Goal: Task Accomplishment & Management: Manage account settings

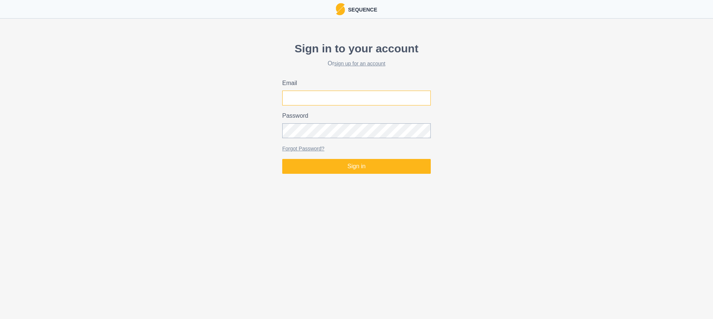
type input "[EMAIL_ADDRESS][DOMAIN_NAME]"
click at [358, 174] on div "Sign in to your account Or sign up for an account Email [EMAIL_ADDRESS][DOMAIN_…" at bounding box center [356, 107] width 713 height 140
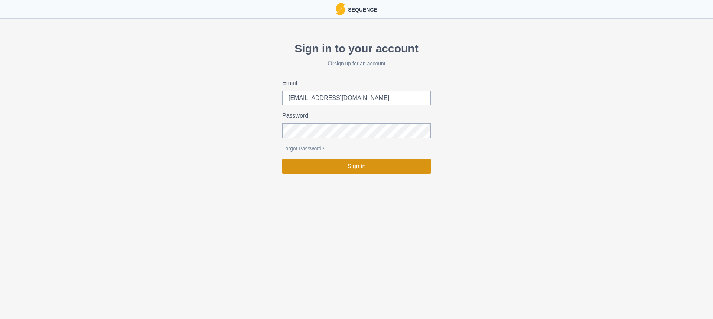
click at [359, 169] on button "Sign in" at bounding box center [356, 166] width 148 height 15
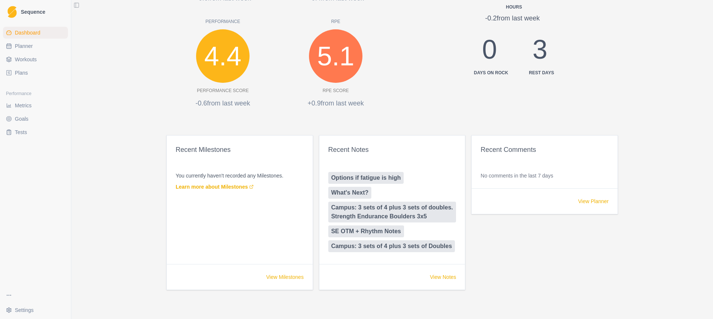
scroll to position [323, 0]
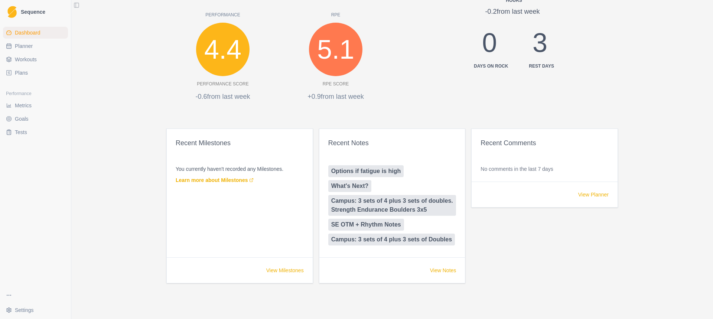
click at [368, 170] on link "Options if fatigue is high" at bounding box center [366, 171] width 76 height 12
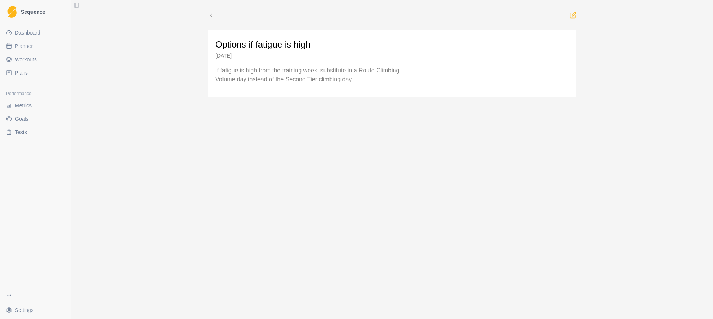
click at [35, 61] on span "Workouts" at bounding box center [26, 59] width 22 height 7
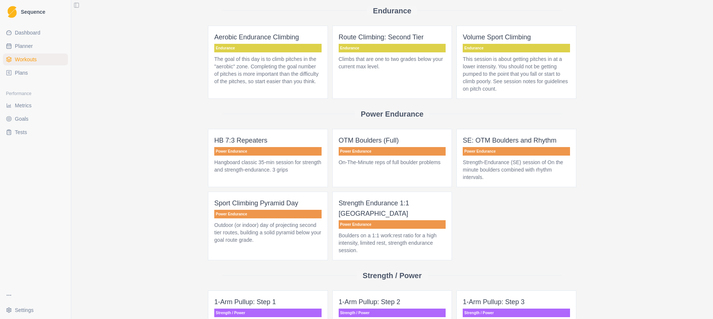
scroll to position [260, 0]
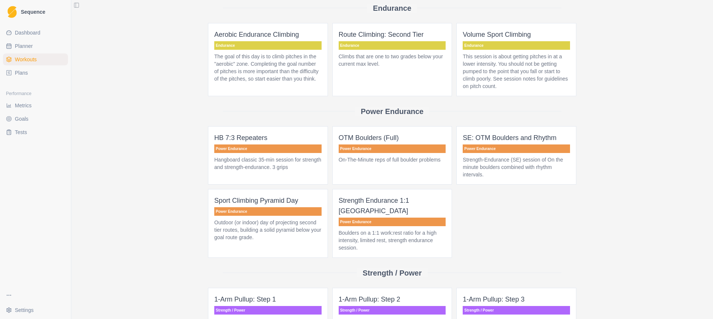
click at [31, 74] on link "Plans" at bounding box center [35, 73] width 65 height 12
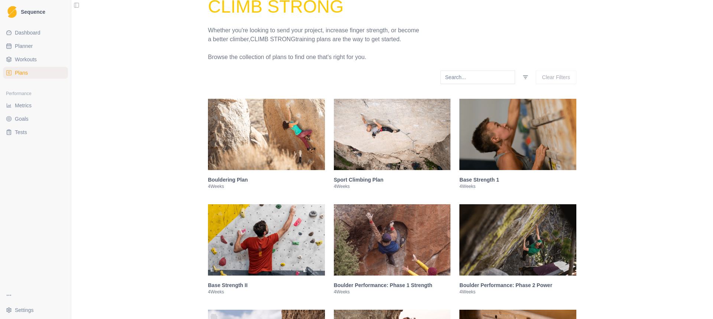
scroll to position [74, 0]
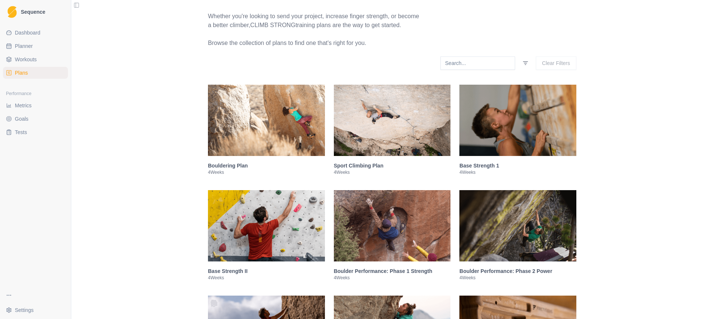
click at [268, 250] on img at bounding box center [266, 225] width 117 height 71
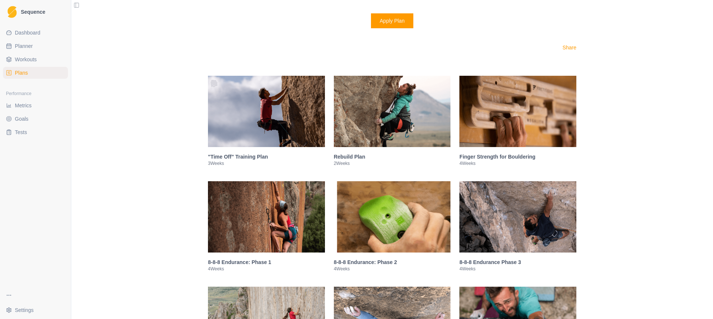
scroll to position [926, 0]
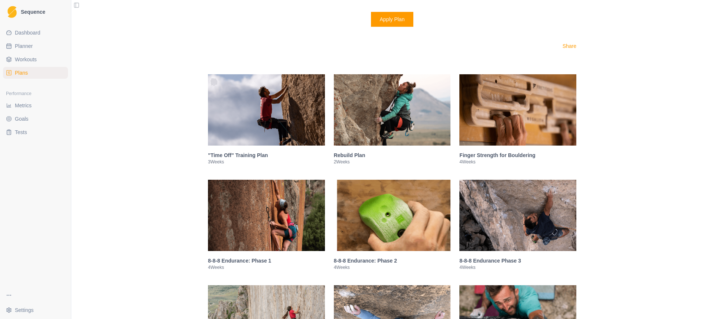
click at [506, 154] on h3 "Finger Strength for Bouldering" at bounding box center [517, 154] width 117 height 7
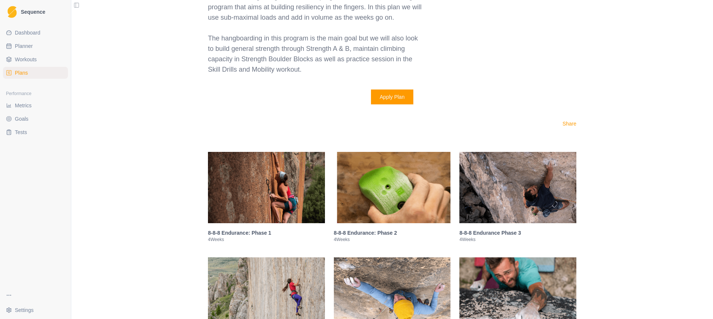
scroll to position [1069, 0]
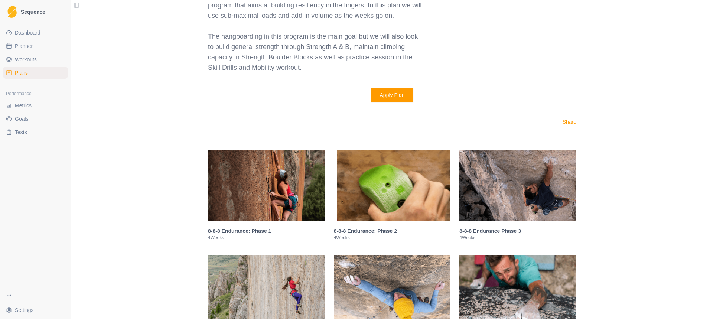
click at [259, 236] on p "4 Weeks" at bounding box center [266, 238] width 117 height 6
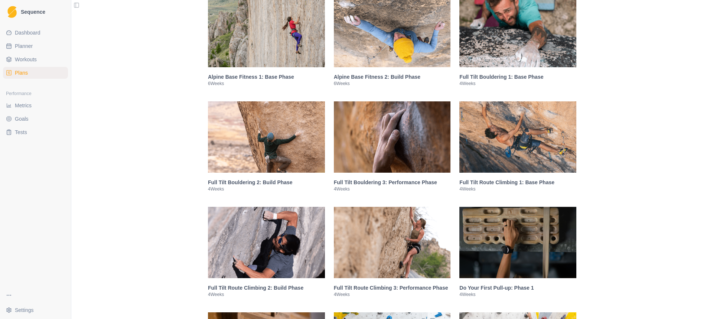
scroll to position [1248, 0]
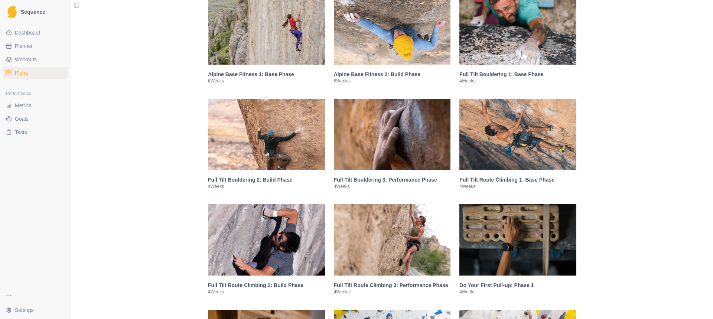
click at [290, 289] on p "4 Weeks" at bounding box center [266, 292] width 117 height 6
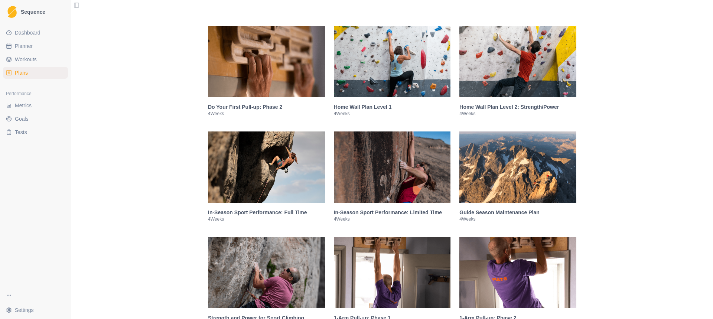
scroll to position [1490, 0]
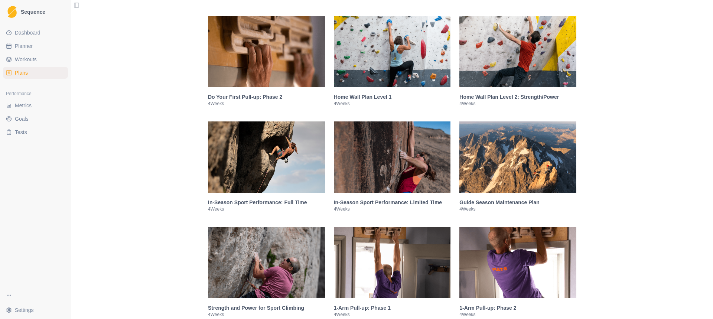
click at [279, 207] on p "4 Weeks" at bounding box center [266, 209] width 117 height 6
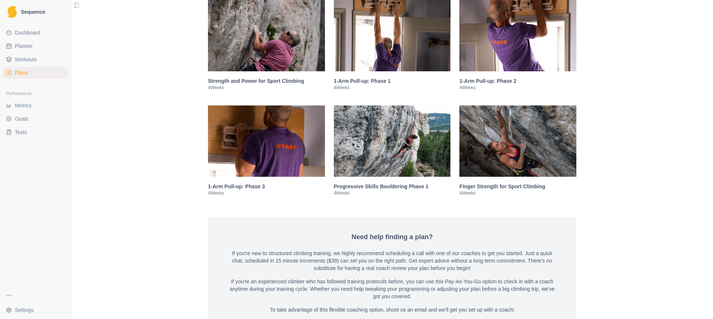
scroll to position [1683, 0]
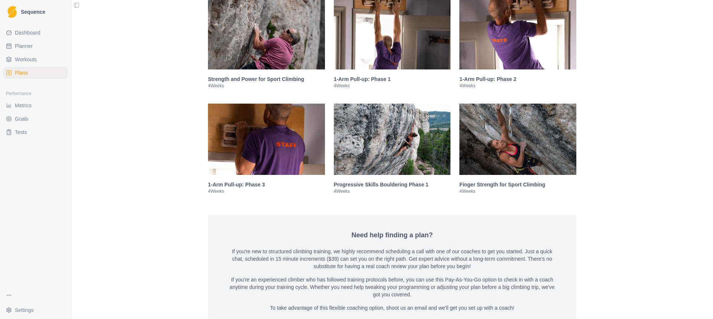
click at [282, 84] on p "4 Weeks" at bounding box center [266, 86] width 117 height 6
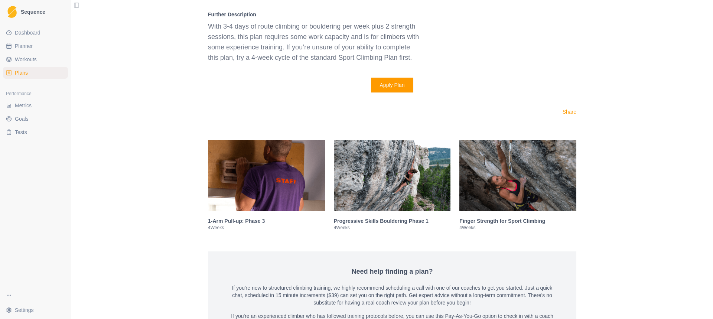
scroll to position [1770, 0]
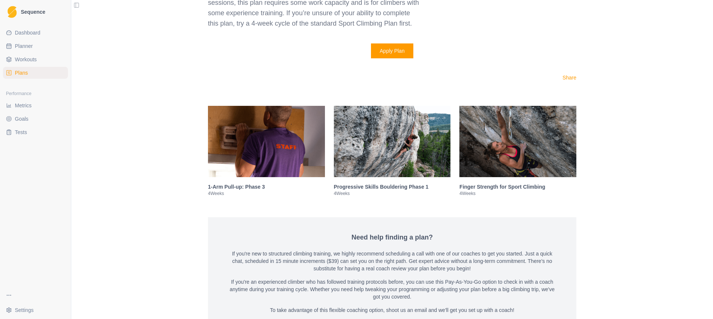
click at [485, 177] on div "Finger Strength for Sport Climbing 4 Weeks" at bounding box center [517, 189] width 117 height 25
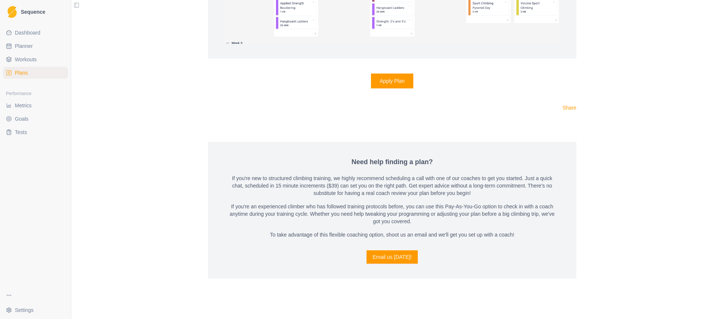
scroll to position [1801, 0]
click at [409, 250] on link "Email us [DATE]!" at bounding box center [391, 255] width 51 height 13
click at [325, 262] on div "Email us [DATE]!" at bounding box center [392, 255] width 338 height 13
click at [389, 259] on link "Email us [DATE]!" at bounding box center [391, 255] width 51 height 13
click at [385, 255] on link "Email us [DATE]!" at bounding box center [391, 255] width 51 height 13
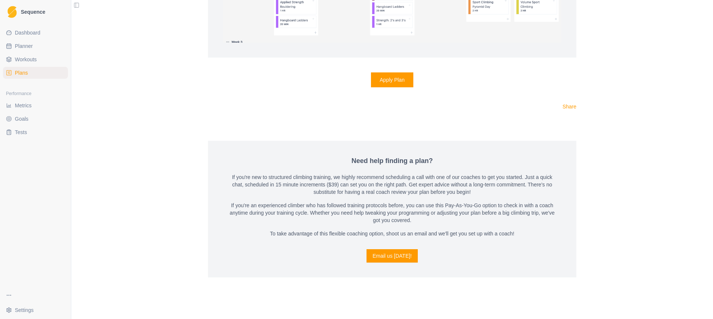
click at [399, 255] on link "Email us [DATE]!" at bounding box center [391, 255] width 51 height 13
click at [396, 258] on link "Email us [DATE]!" at bounding box center [391, 255] width 51 height 13
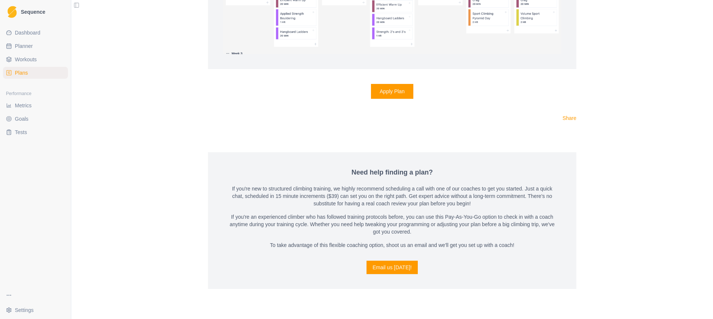
scroll to position [1764, 0]
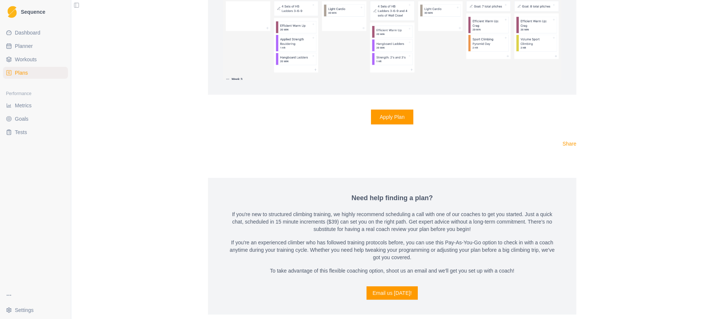
click at [23, 298] on html "Sequence Dashboard Planner Workouts Plans Performance Metrics Goals Tests Setti…" at bounding box center [356, 159] width 713 height 319
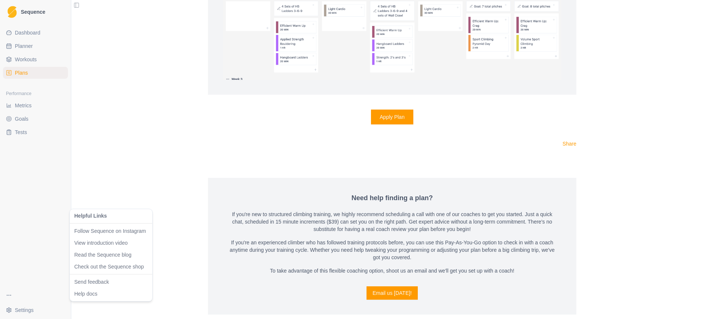
click at [24, 281] on html "Sequence Dashboard Planner Workouts Plans Performance Metrics Goals Tests Setti…" at bounding box center [356, 159] width 713 height 319
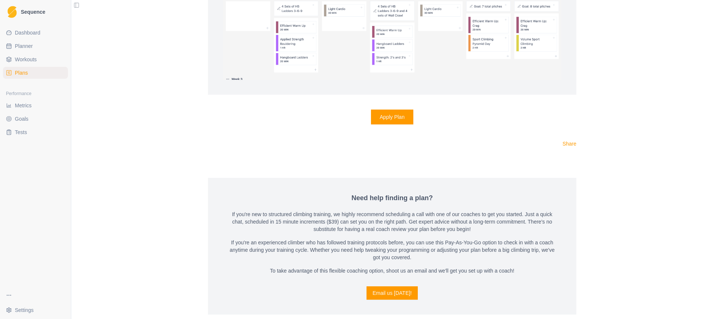
click at [22, 306] on html "Sequence Dashboard Planner Workouts Plans Performance Metrics Goals Tests Setti…" at bounding box center [356, 159] width 713 height 319
click at [36, 277] on html "Sequence Dashboard Planner Workouts Plans Performance Metrics Goals Tests Setti…" at bounding box center [356, 159] width 713 height 319
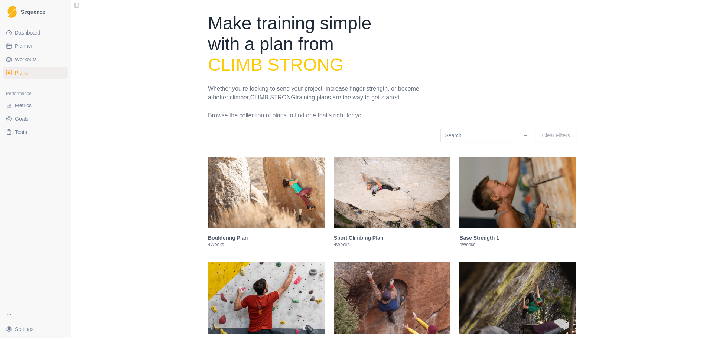
scroll to position [0, 0]
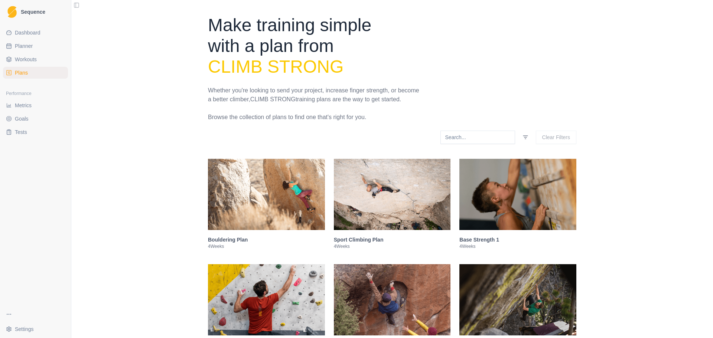
click at [35, 33] on span "Dashboard" at bounding box center [28, 32] width 26 height 7
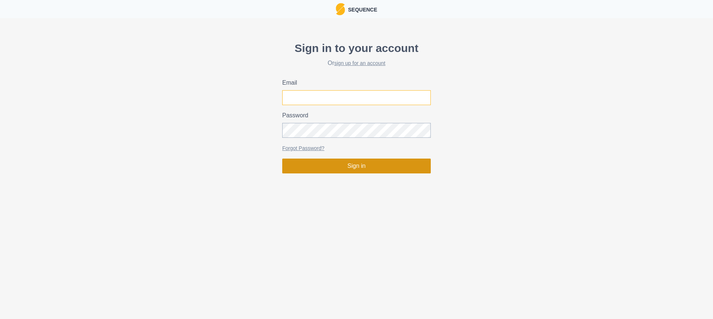
type input "[EMAIL_ADDRESS][DOMAIN_NAME]"
click at [318, 168] on button "Sign in" at bounding box center [356, 165] width 148 height 15
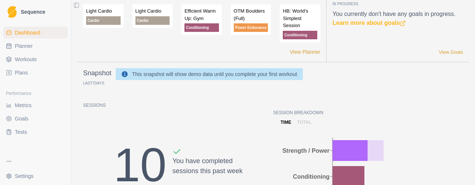
scroll to position [37, 0]
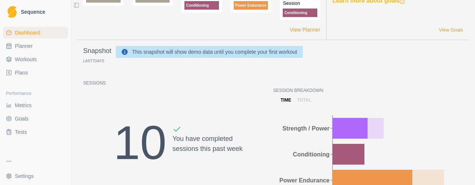
click at [35, 75] on link "Plans" at bounding box center [35, 73] width 65 height 12
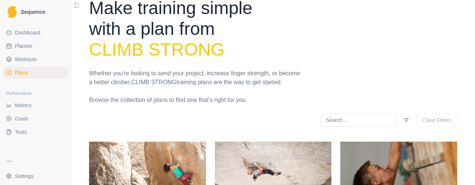
scroll to position [37, 0]
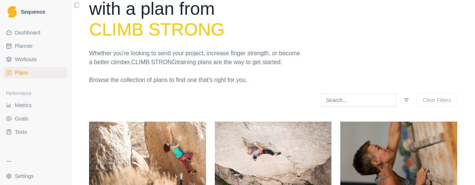
click at [33, 57] on span "Workouts" at bounding box center [26, 59] width 22 height 7
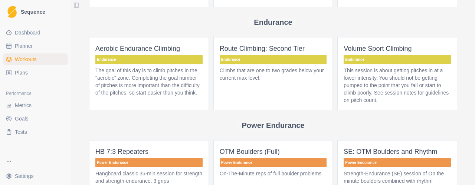
scroll to position [186, 0]
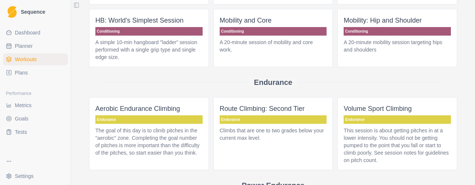
click at [16, 72] on span "Plans" at bounding box center [21, 72] width 13 height 7
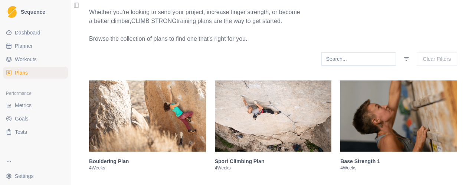
scroll to position [111, 0]
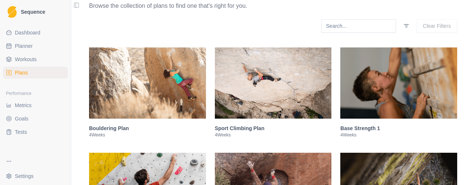
click at [236, 130] on h3 "Sport Climbing Plan" at bounding box center [273, 128] width 117 height 7
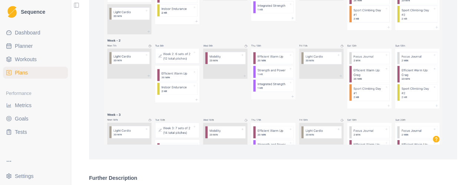
scroll to position [598, 0]
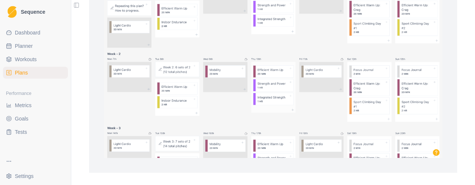
click at [433, 153] on img at bounding box center [273, 65] width 338 height 186
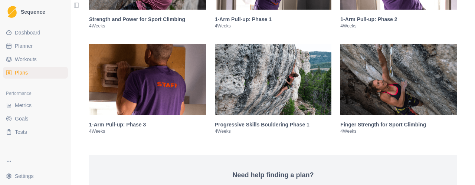
scroll to position [2082, 0]
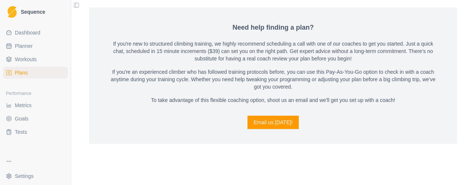
click at [280, 122] on link "Email us [DATE]!" at bounding box center [273, 122] width 51 height 13
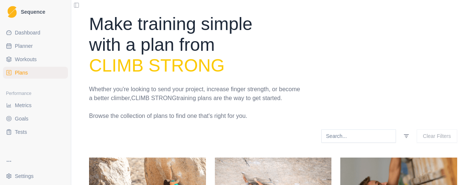
scroll to position [0, 0]
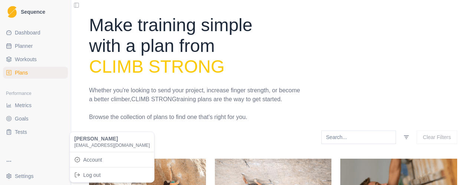
click at [34, 180] on html "Sequence Dashboard Planner Workouts Plans Performance Metrics Goals Tests Setti…" at bounding box center [237, 92] width 475 height 185
click at [13, 164] on html "Sequence Dashboard Planner Workouts Plans Performance Metrics Goals Tests Setti…" at bounding box center [237, 92] width 475 height 185
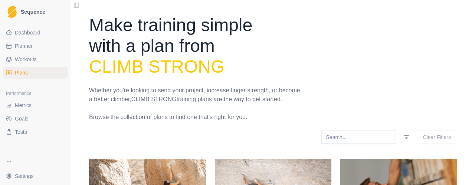
click at [11, 164] on html "Sequence Dashboard Planner Workouts Plans Performance Metrics Goals Tests Setti…" at bounding box center [237, 92] width 475 height 185
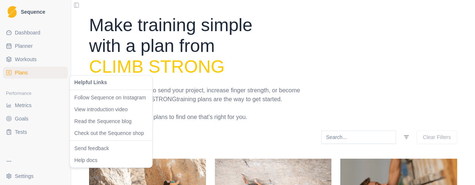
click at [105, 161] on link "Help docs" at bounding box center [110, 159] width 73 height 7
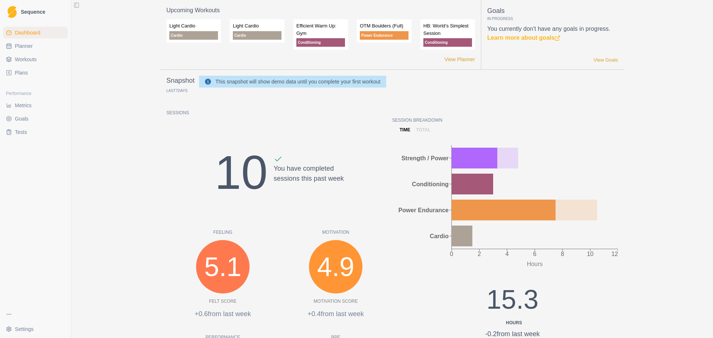
click at [51, 46] on link "Planner" at bounding box center [35, 46] width 65 height 12
select select "month"
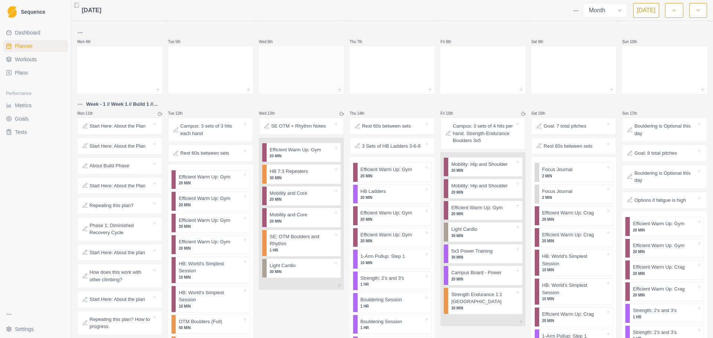
scroll to position [50, 0]
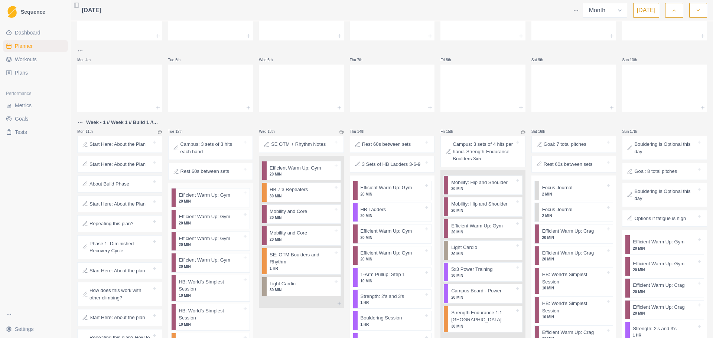
click at [245, 199] on div "Efficient Warm Up: Gym 20 MIN" at bounding box center [213, 198] width 74 height 19
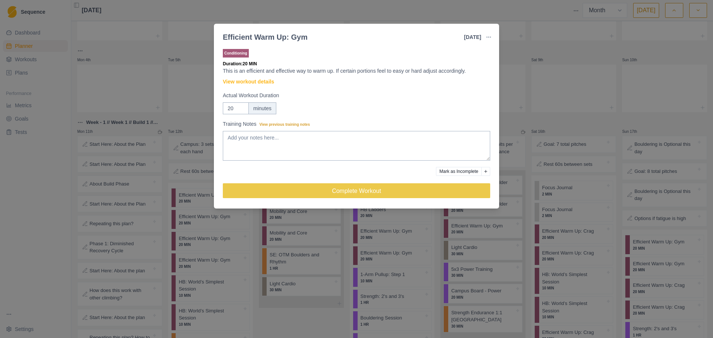
click at [507, 53] on div "Efficient Warm Up: Gym 12 Aug 2025 Link To Goal View Workout Metrics Edit Origi…" at bounding box center [356, 169] width 713 height 338
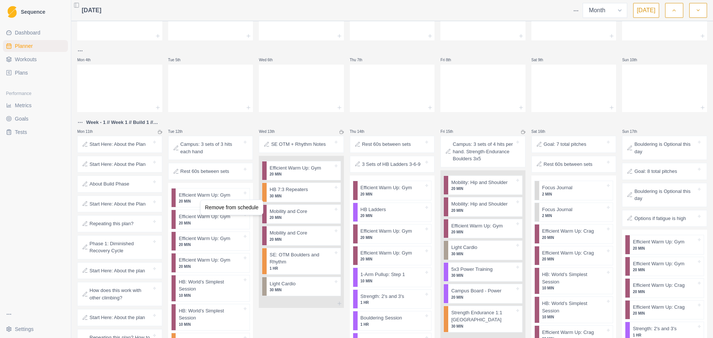
click at [205, 122] on html "Sequence Dashboard Planner Workouts Plans Performance Metrics Goals Tests Setti…" at bounding box center [356, 169] width 713 height 338
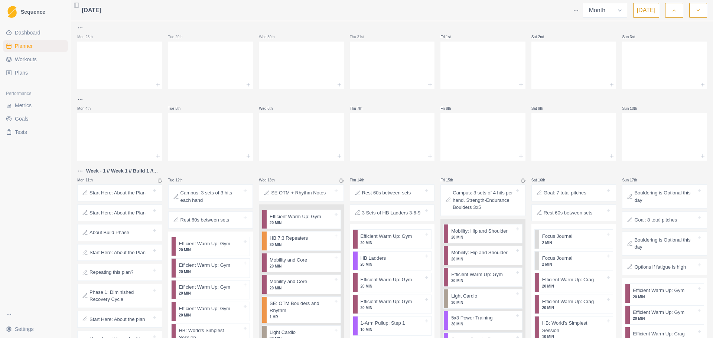
scroll to position [0, 0]
click at [28, 61] on span "Workouts" at bounding box center [26, 59] width 22 height 7
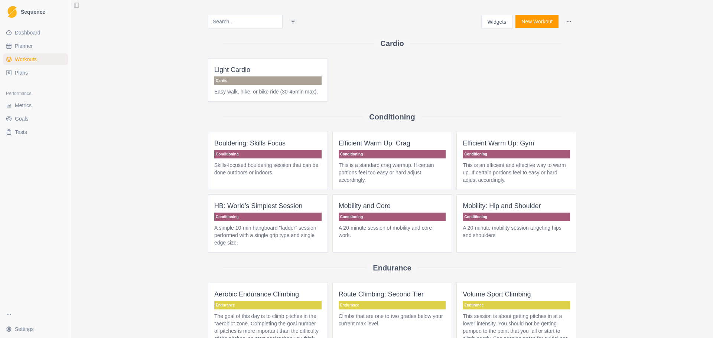
click at [38, 45] on link "Planner" at bounding box center [35, 46] width 65 height 12
select select "month"
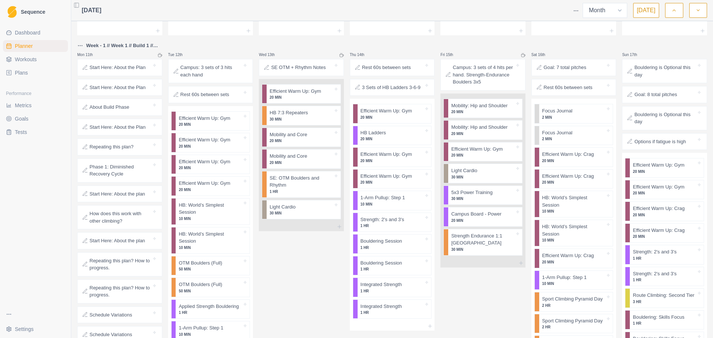
scroll to position [148, 0]
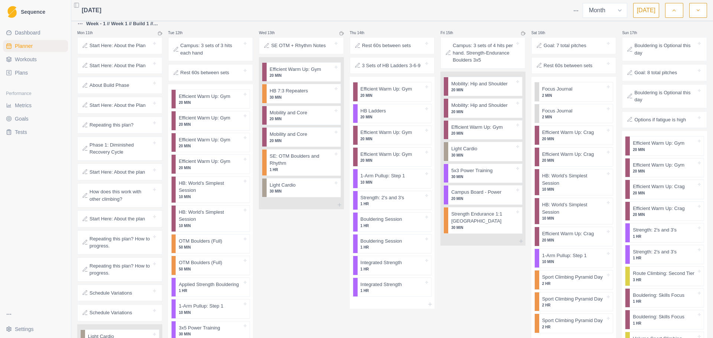
click at [39, 57] on link "Workouts" at bounding box center [35, 59] width 65 height 12
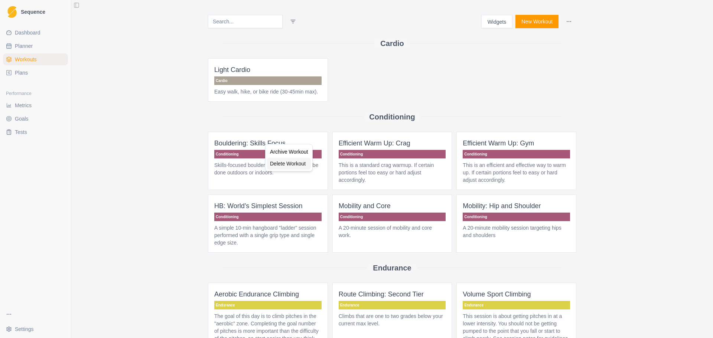
click at [273, 163] on div "Delete Workout" at bounding box center [289, 164] width 44 height 12
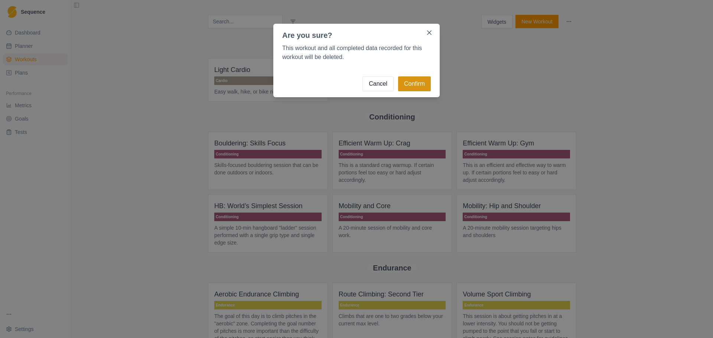
click at [416, 83] on button "Confirm" at bounding box center [414, 83] width 33 height 15
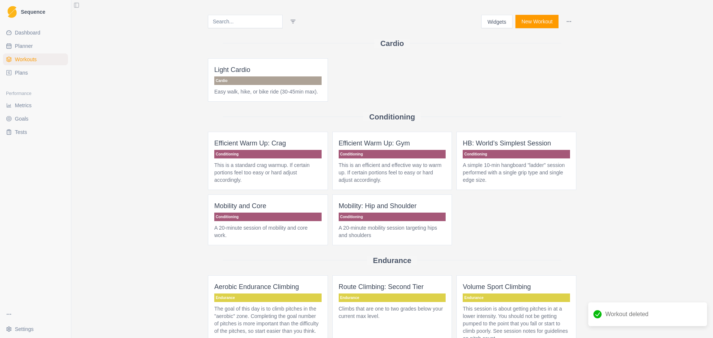
click at [45, 48] on link "Planner" at bounding box center [35, 46] width 65 height 12
select select "month"
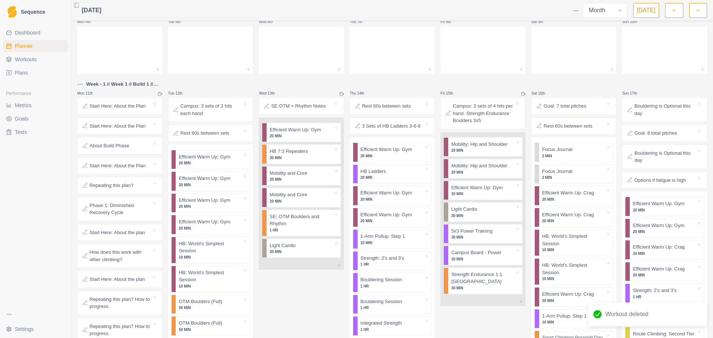
scroll to position [111, 0]
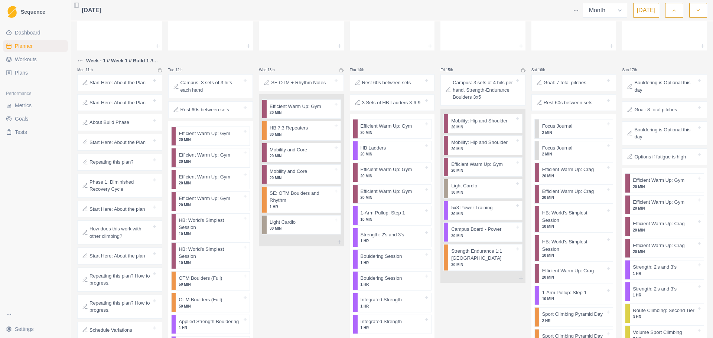
click at [29, 60] on span "Workouts" at bounding box center [26, 59] width 22 height 7
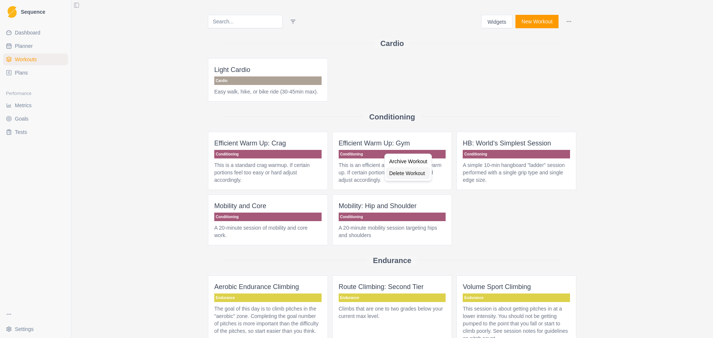
click at [396, 174] on div "Delete Workout" at bounding box center [408, 173] width 44 height 12
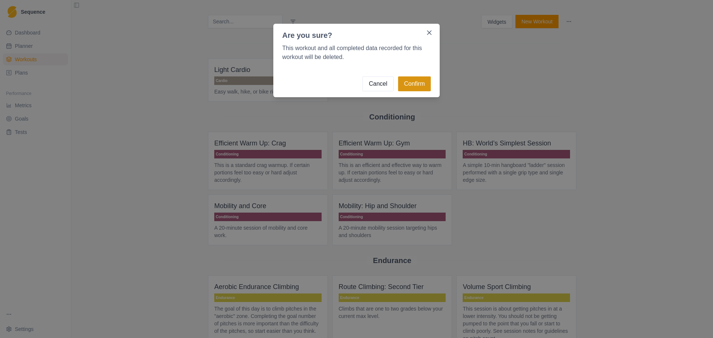
click at [410, 84] on button "Confirm" at bounding box center [414, 83] width 33 height 15
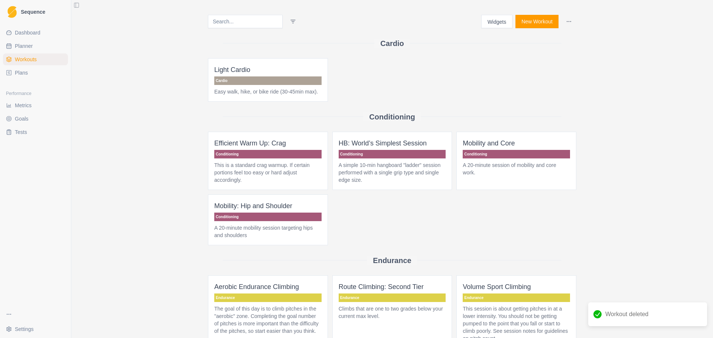
click at [36, 45] on link "Planner" at bounding box center [35, 46] width 65 height 12
select select "month"
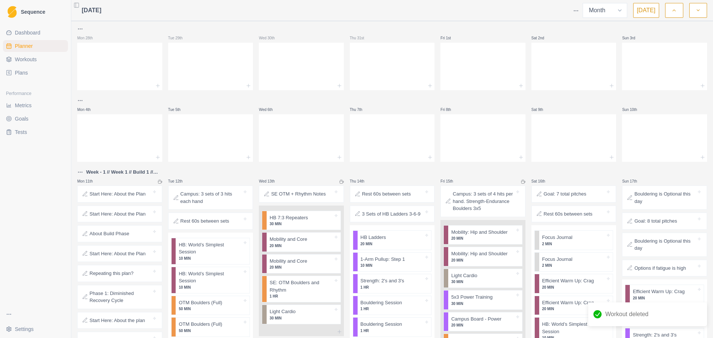
click at [33, 58] on span "Workouts" at bounding box center [26, 59] width 22 height 7
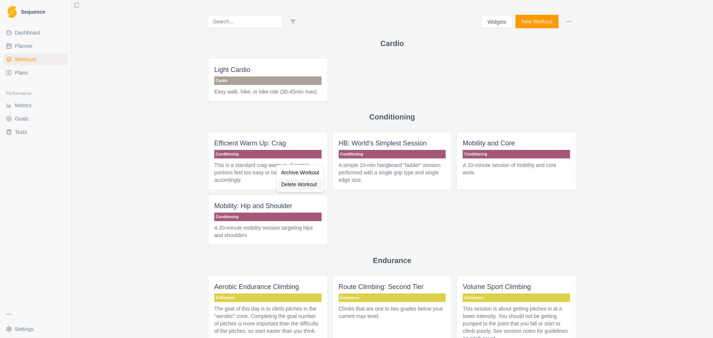
click at [300, 181] on div "Delete Workout" at bounding box center [300, 185] width 44 height 12
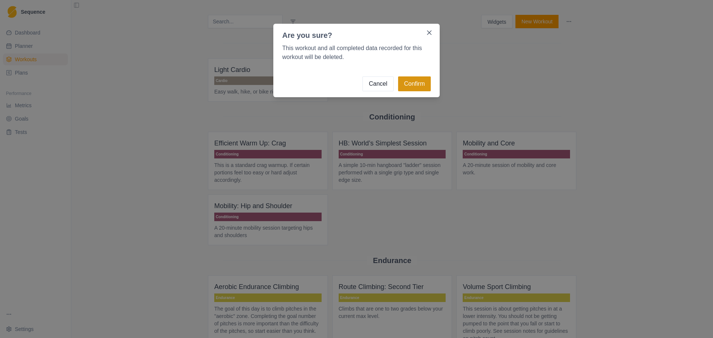
click at [416, 84] on button "Confirm" at bounding box center [414, 83] width 33 height 15
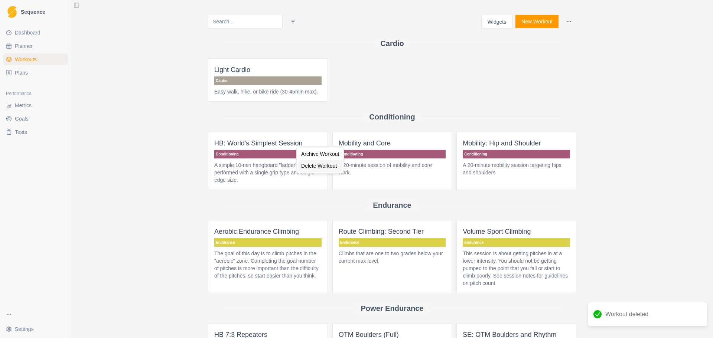
click at [311, 167] on div "Delete Workout" at bounding box center [320, 166] width 44 height 12
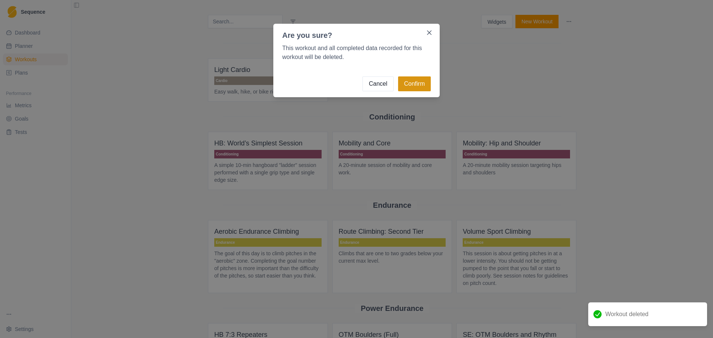
click at [420, 84] on button "Confirm" at bounding box center [414, 83] width 33 height 15
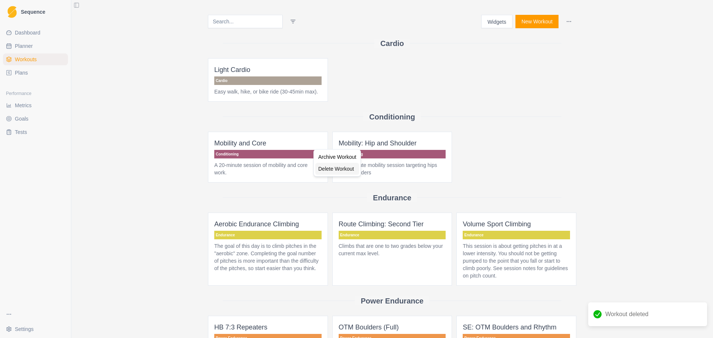
click at [321, 170] on div "Delete Workout" at bounding box center [337, 169] width 44 height 12
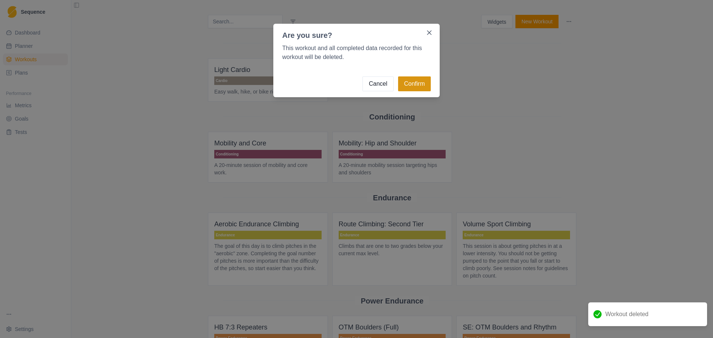
click at [407, 81] on button "Confirm" at bounding box center [414, 83] width 33 height 15
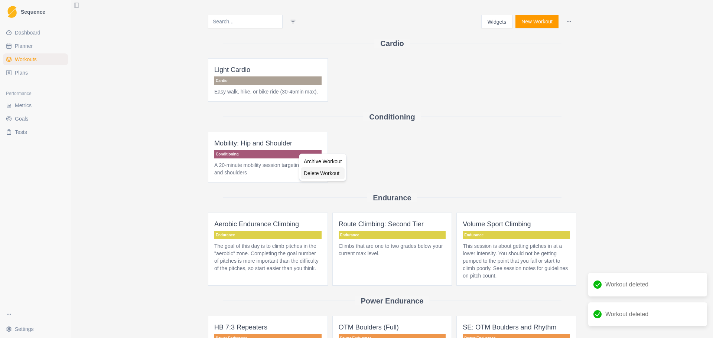
click at [322, 173] on div "Delete Workout" at bounding box center [323, 173] width 44 height 12
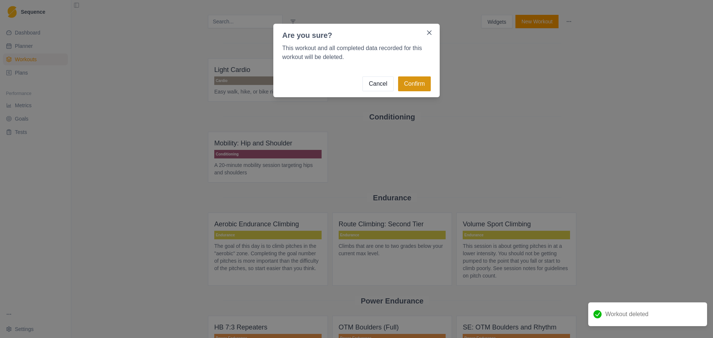
click at [407, 82] on button "Confirm" at bounding box center [414, 83] width 33 height 15
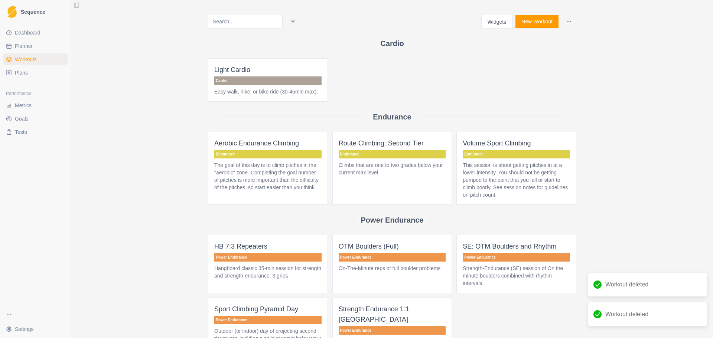
click at [33, 72] on link "Plans" at bounding box center [35, 73] width 65 height 12
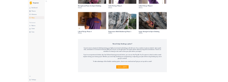
scroll to position [1164, 0]
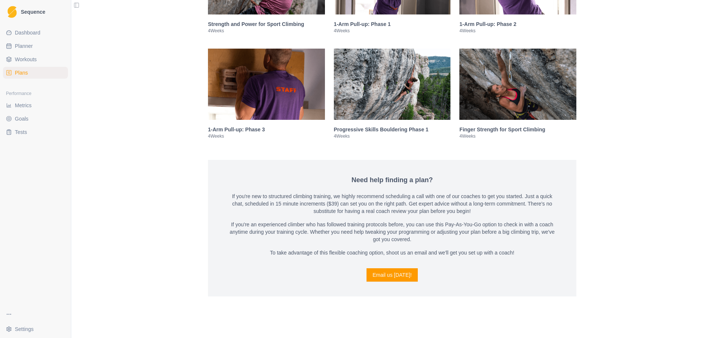
click at [385, 274] on link "Email us [DATE]!" at bounding box center [391, 274] width 51 height 13
click at [392, 271] on link "Email us [DATE]!" at bounding box center [391, 274] width 51 height 13
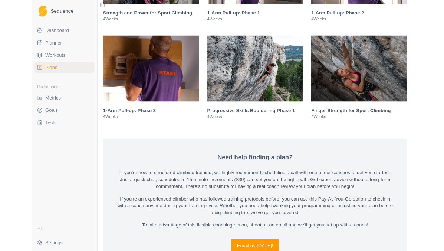
scroll to position [1182, 0]
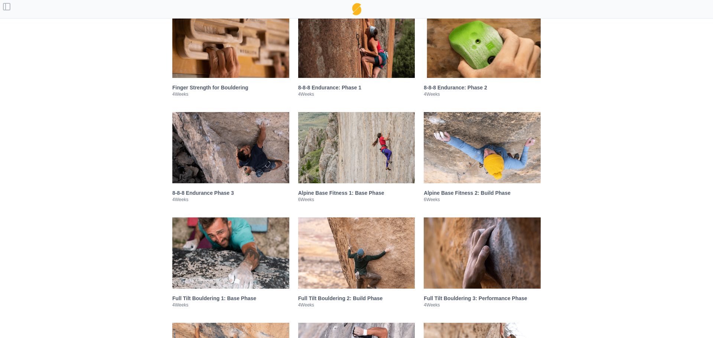
scroll to position [1147, 0]
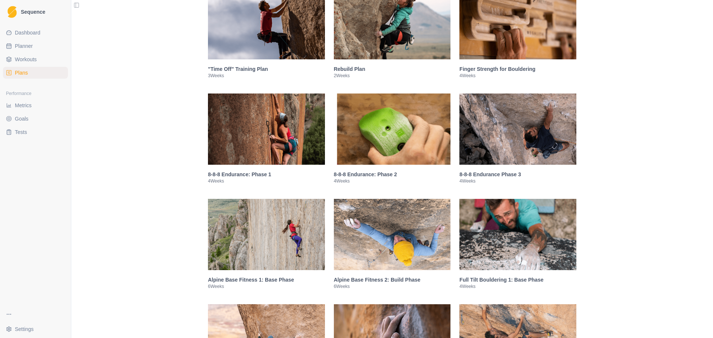
click at [17, 59] on span "Workouts" at bounding box center [26, 59] width 22 height 7
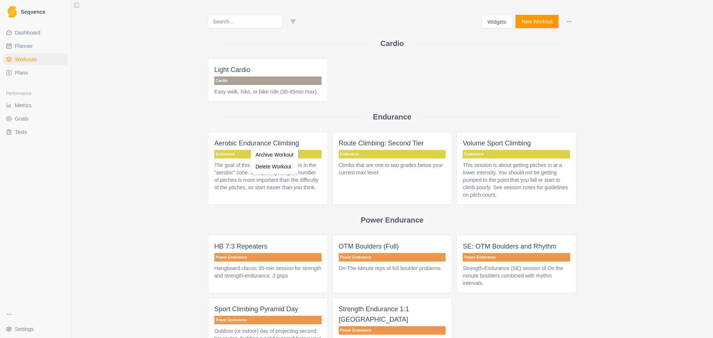
click at [237, 193] on html "Sequence Dashboard Planner Workouts Plans Performance Metrics Goals Tests Setti…" at bounding box center [356, 169] width 713 height 338
click at [261, 179] on p "The goal of this day is to climb pitches in the "aerobic" zone. Completing the …" at bounding box center [267, 176] width 107 height 30
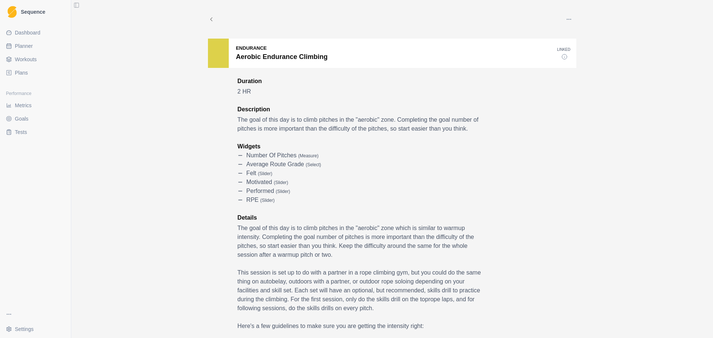
drag, startPoint x: 470, startPoint y: 57, endPoint x: 289, endPoint y: 59, distance: 180.8
drag, startPoint x: 289, startPoint y: 59, endPoint x: 251, endPoint y: 56, distance: 38.4
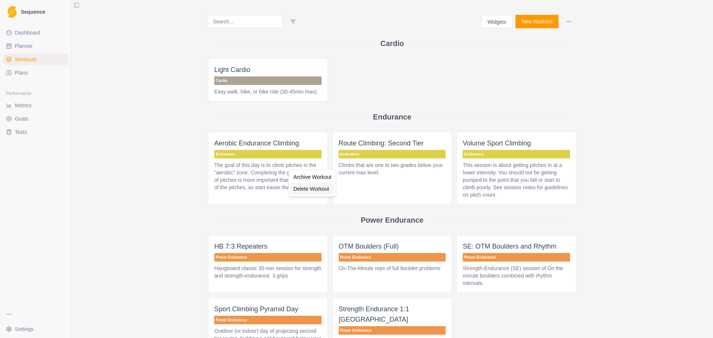
click at [319, 190] on div "Delete Workout" at bounding box center [312, 189] width 44 height 12
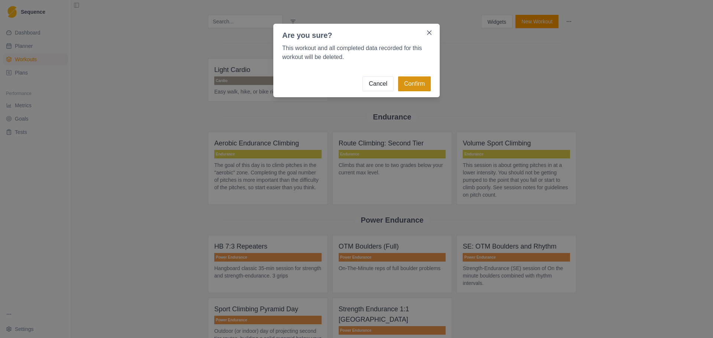
click at [420, 84] on button "Confirm" at bounding box center [414, 83] width 33 height 15
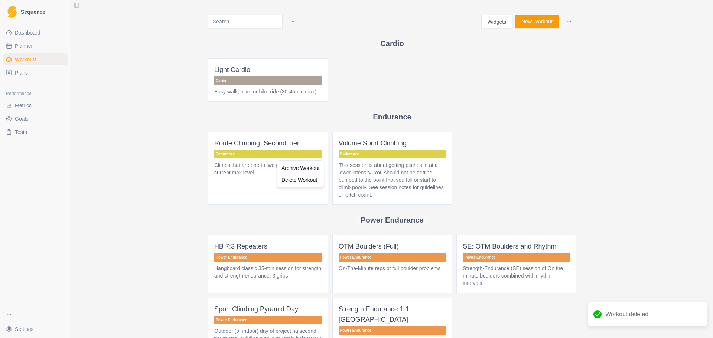
click at [255, 162] on html "Sequence Dashboard Planner Workouts Plans Performance Metrics Goals Tests Setti…" at bounding box center [356, 169] width 713 height 338
click at [264, 153] on p "Endurance" at bounding box center [267, 154] width 107 height 9
click at [268, 189] on div "Delete Workout" at bounding box center [282, 187] width 44 height 12
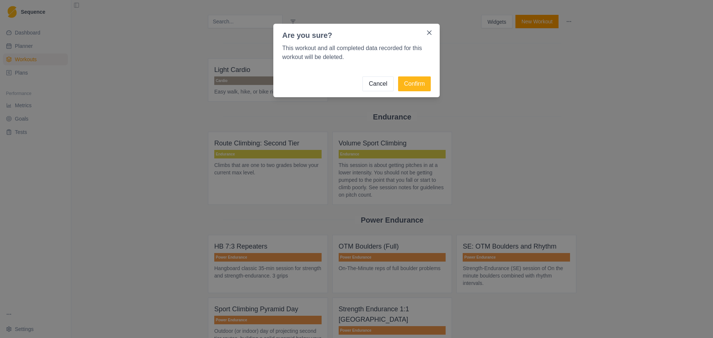
click at [407, 76] on footer "Cancel Confirm" at bounding box center [356, 84] width 166 height 27
click at [412, 81] on button "Confirm" at bounding box center [414, 83] width 33 height 15
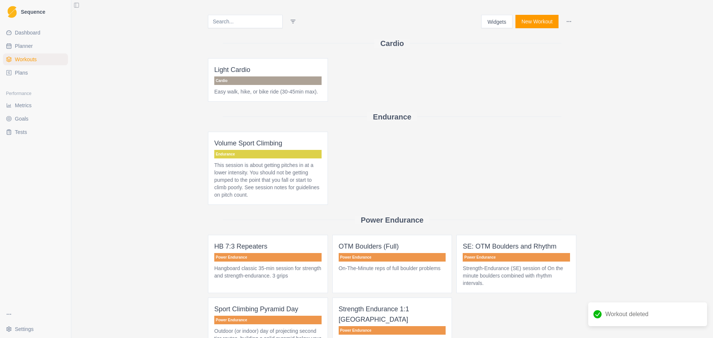
click at [251, 171] on p "This session is about getting pitches in at a lower intensity. You should not b…" at bounding box center [267, 179] width 107 height 37
click at [331, 204] on div "Delete Workout" at bounding box center [321, 218] width 44 height 12
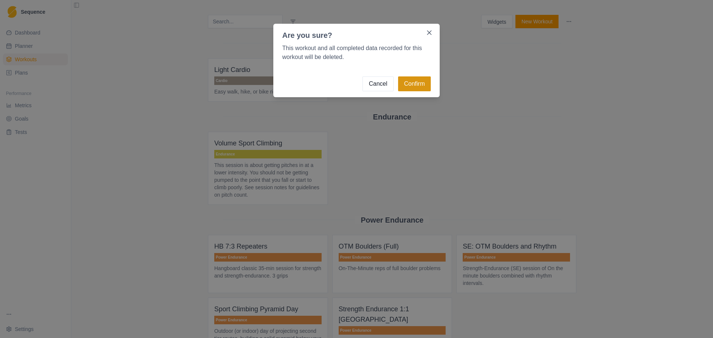
click at [418, 80] on button "Confirm" at bounding box center [414, 83] width 33 height 15
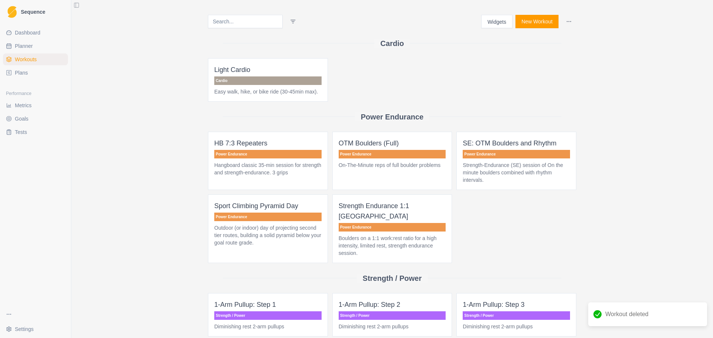
click at [306, 148] on span "HB 7:3 Repeaters Power Endurance Hangboard classic 35-min session for strength …" at bounding box center [268, 161] width 120 height 58
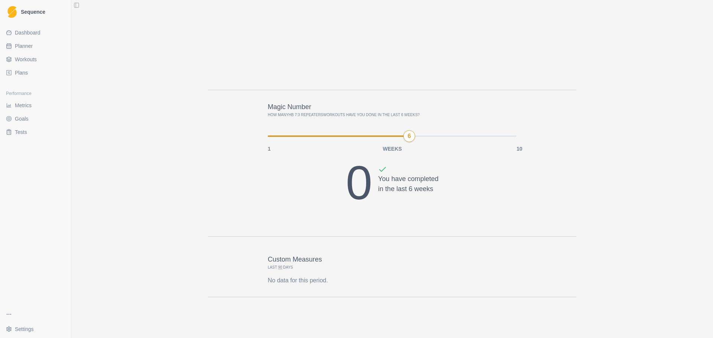
scroll to position [939, 0]
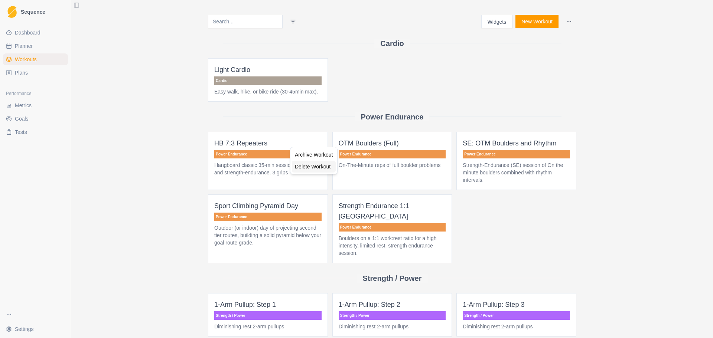
click at [324, 165] on div "Delete Workout" at bounding box center [314, 167] width 44 height 12
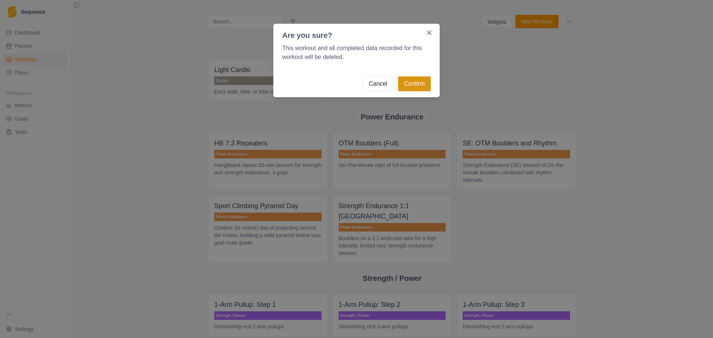
click at [420, 85] on button "Confirm" at bounding box center [414, 83] width 33 height 15
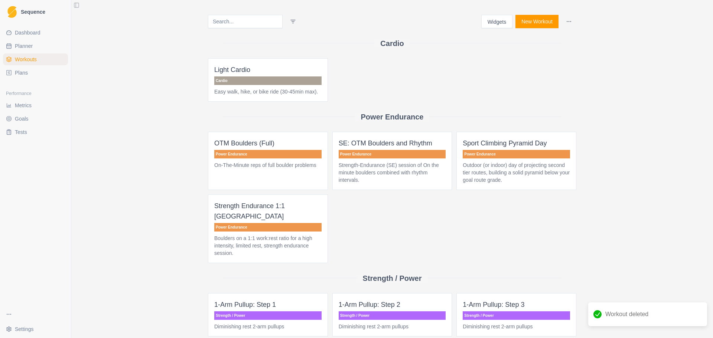
click at [287, 149] on span "OTM Boulders (Full) Power Endurance On-The-Minute reps of full boulder problems" at bounding box center [268, 161] width 120 height 58
